Goal: Register for event/course

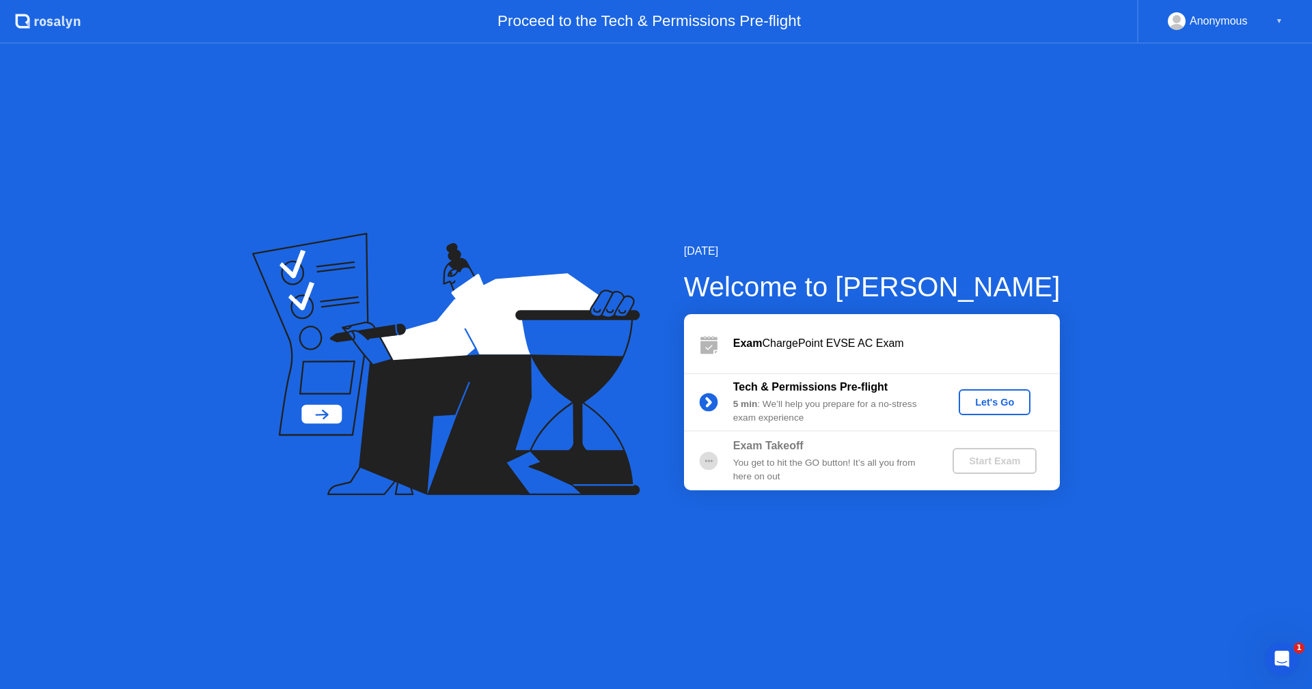
click at [998, 462] on div "Start Exam" at bounding box center [994, 461] width 73 height 11
click at [979, 407] on div "Let's Go" at bounding box center [994, 402] width 61 height 11
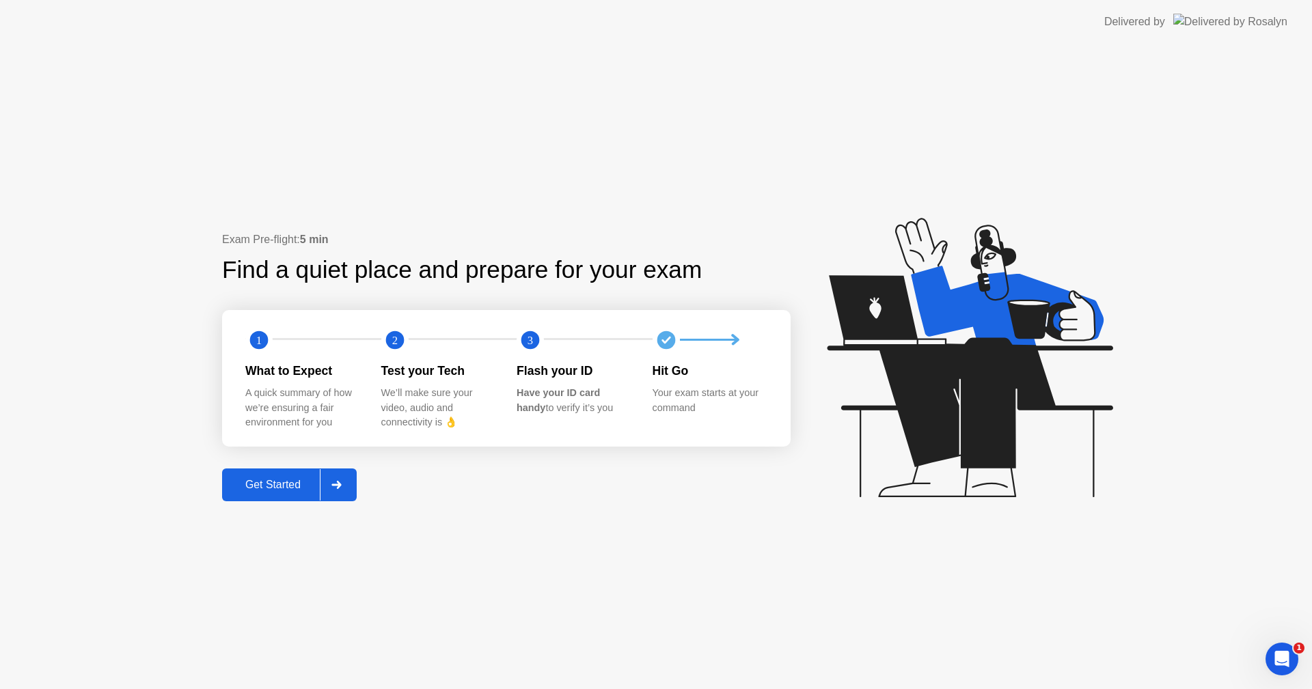
drag, startPoint x: 280, startPoint y: 478, endPoint x: 292, endPoint y: 491, distance: 17.9
click at [292, 491] on div "Get Started" at bounding box center [273, 485] width 94 height 12
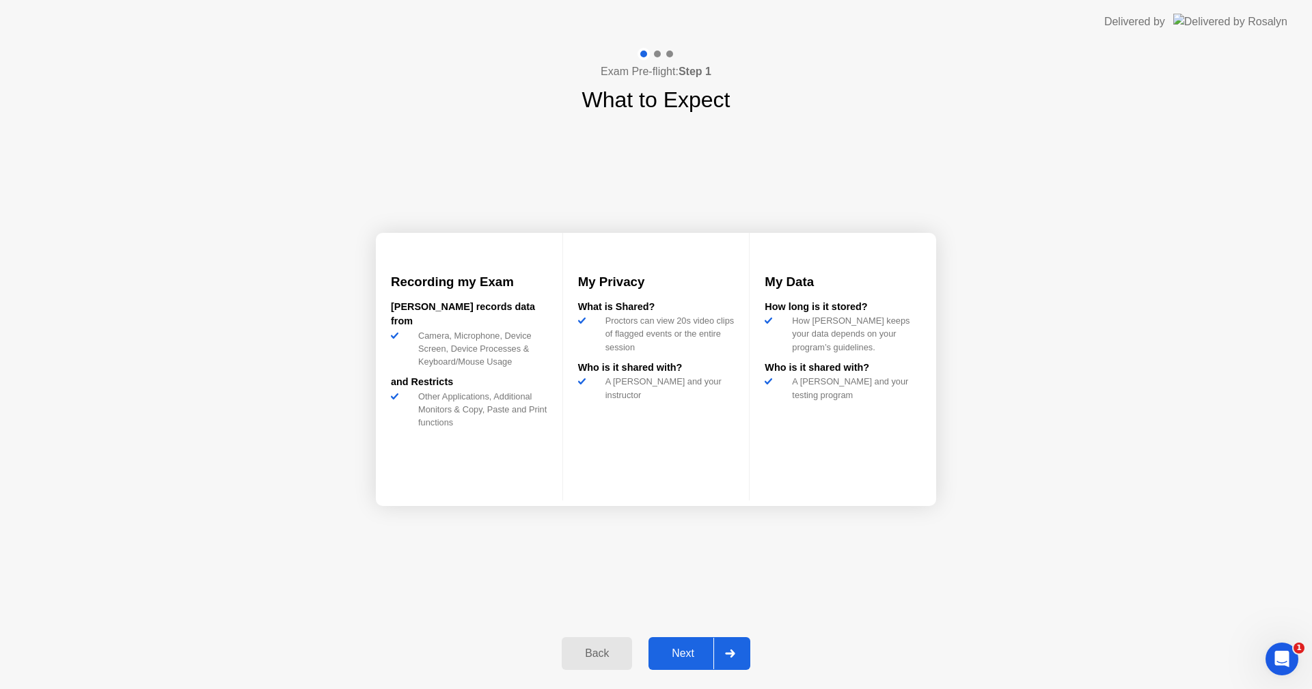
click at [696, 655] on div "Next" at bounding box center [682, 654] width 61 height 12
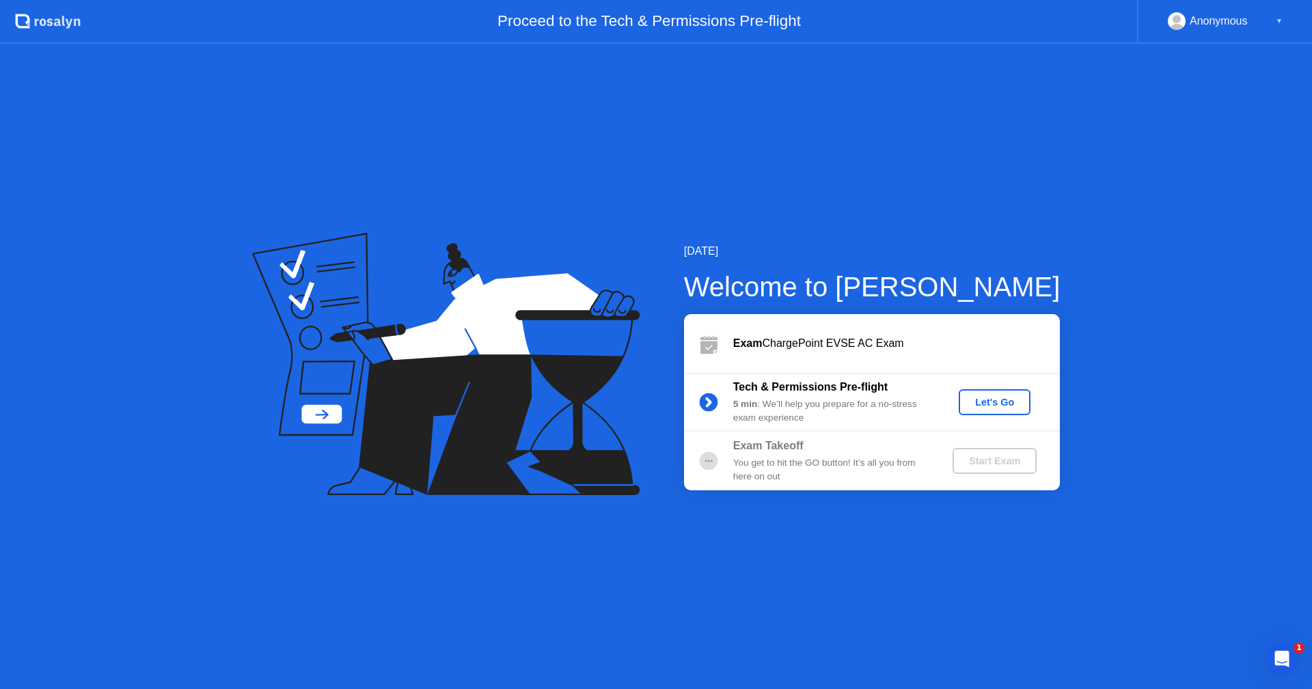
click at [1000, 405] on div "Let's Go" at bounding box center [994, 402] width 61 height 11
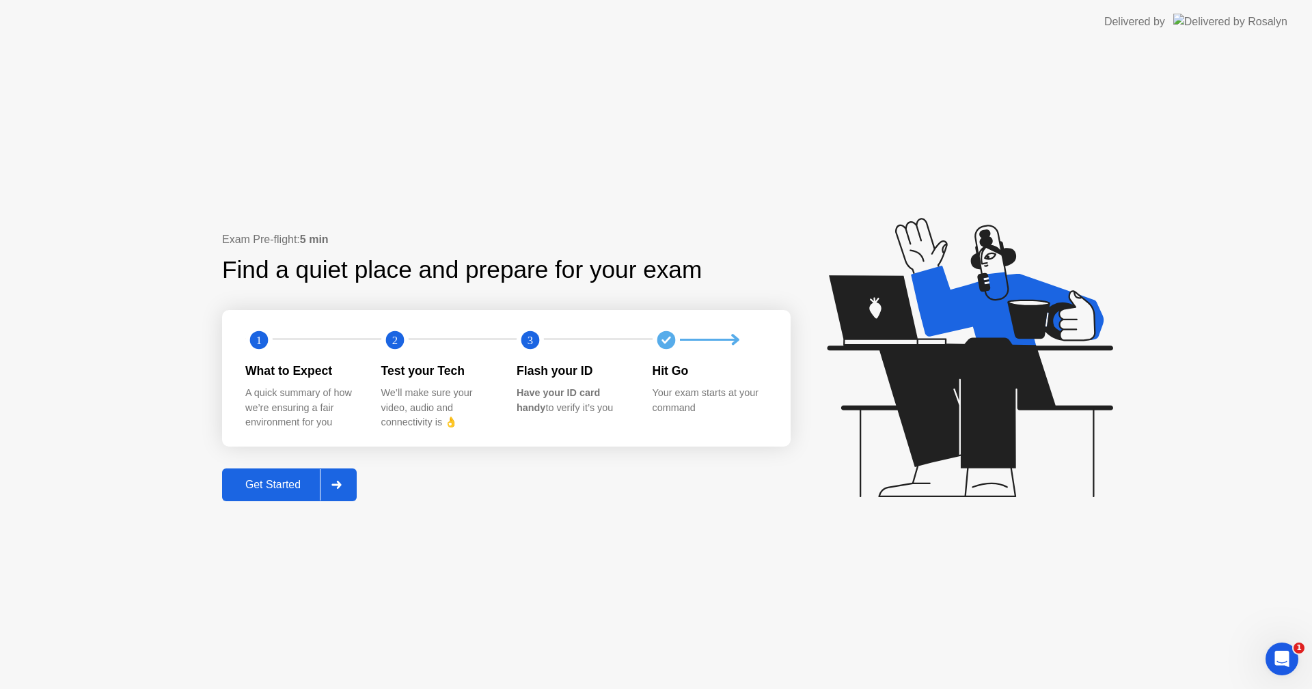
click at [292, 483] on div "Get Started" at bounding box center [273, 485] width 94 height 12
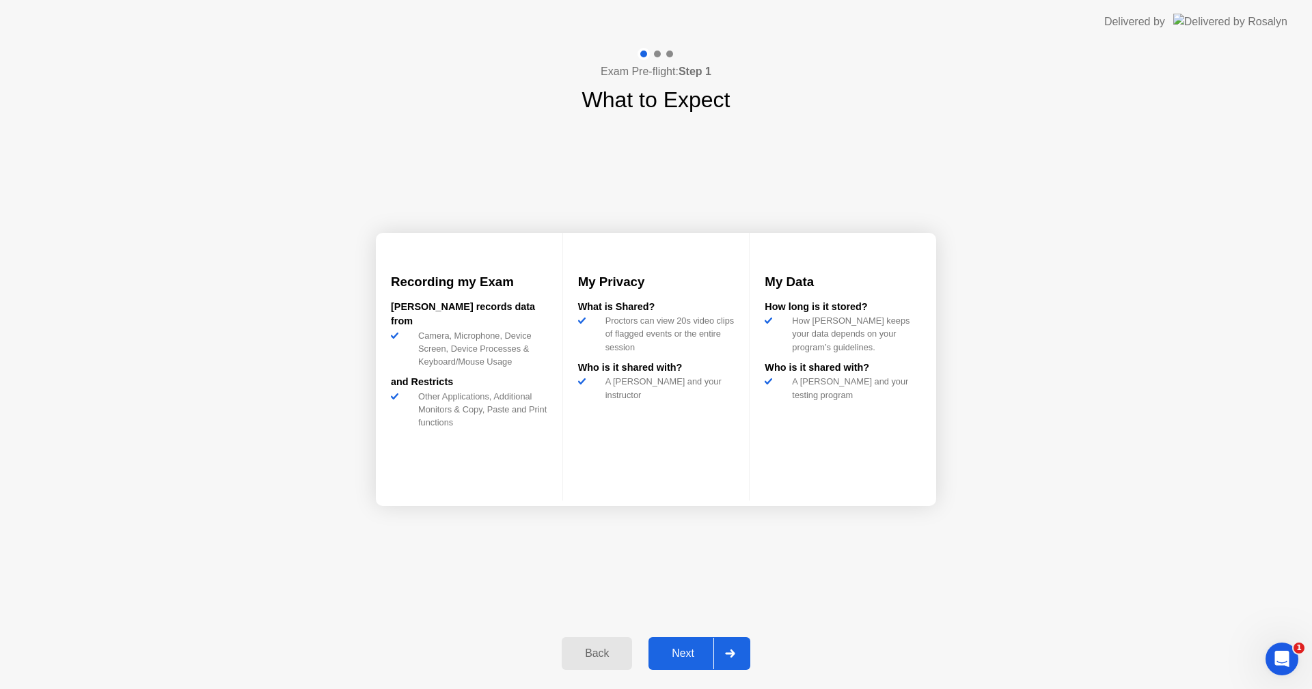
click at [675, 644] on button "Next" at bounding box center [699, 653] width 102 height 33
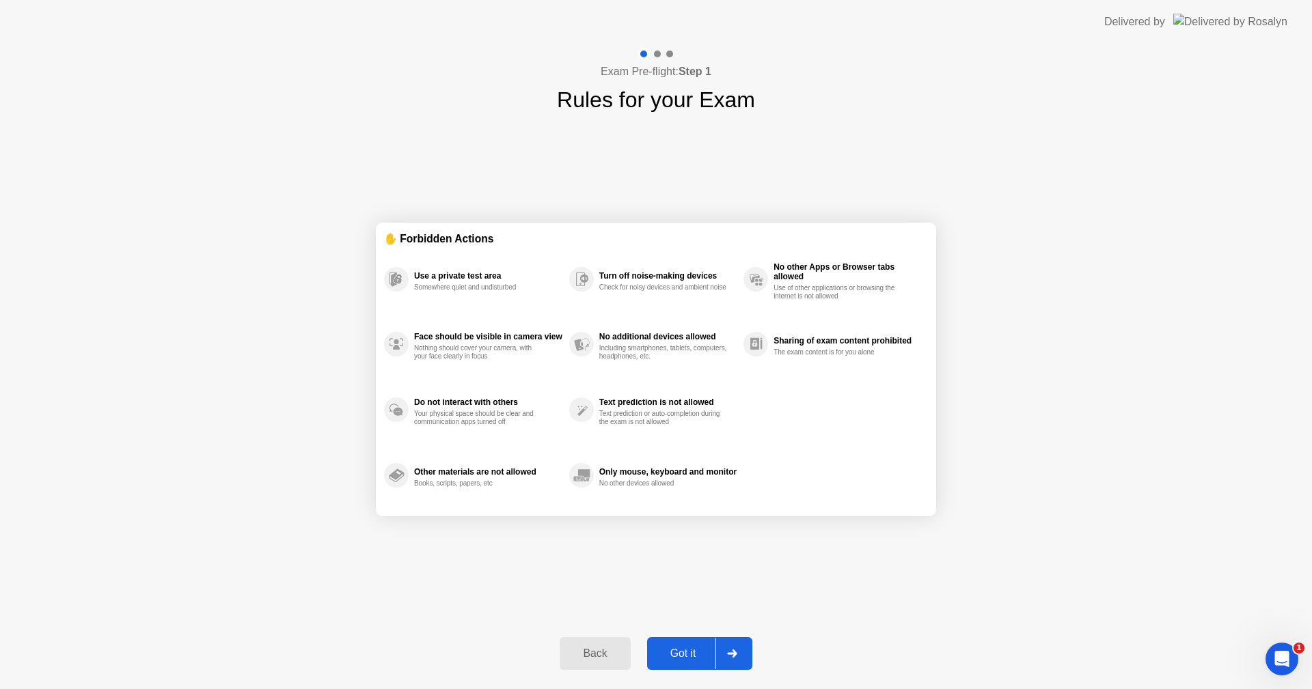
click at [682, 662] on button "Got it" at bounding box center [699, 653] width 105 height 33
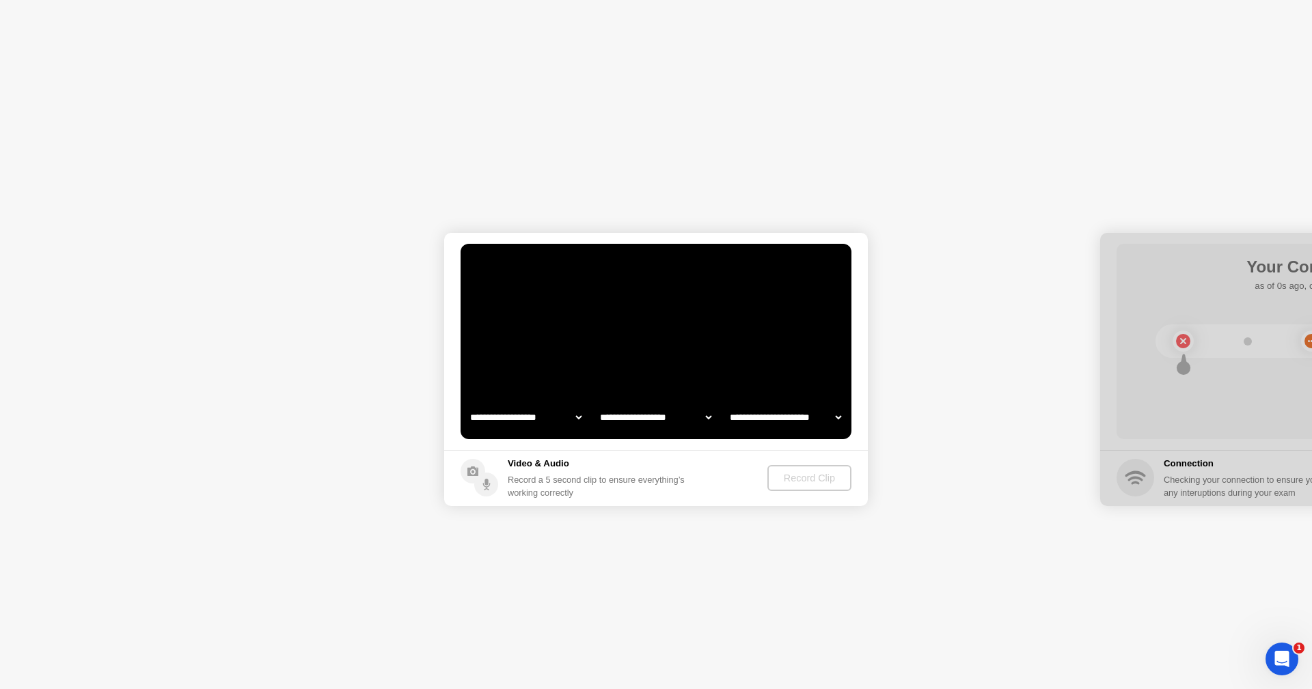
select select "**********"
select select "*******"
